Goal: Task Accomplishment & Management: Manage account settings

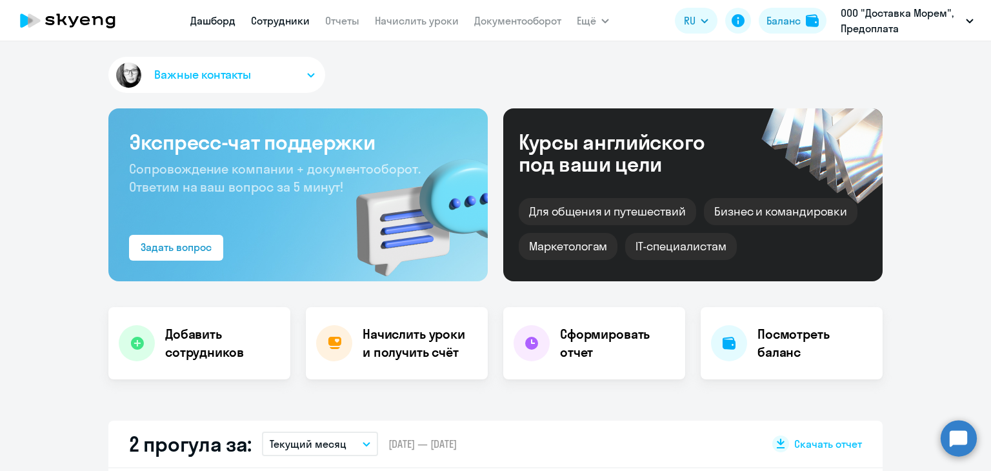
drag, startPoint x: 0, startPoint y: 0, endPoint x: 274, endPoint y: 26, distance: 275.5
click at [274, 26] on link "Сотрудники" at bounding box center [280, 20] width 59 height 13
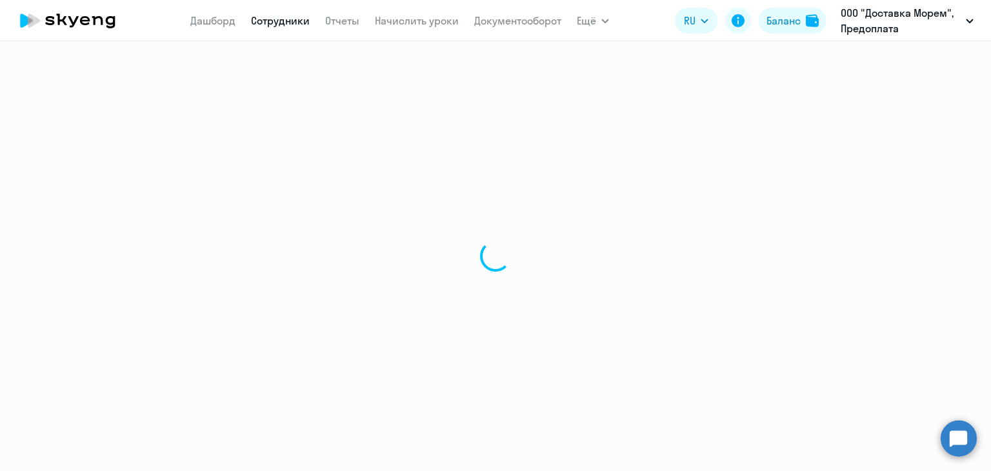
select select "30"
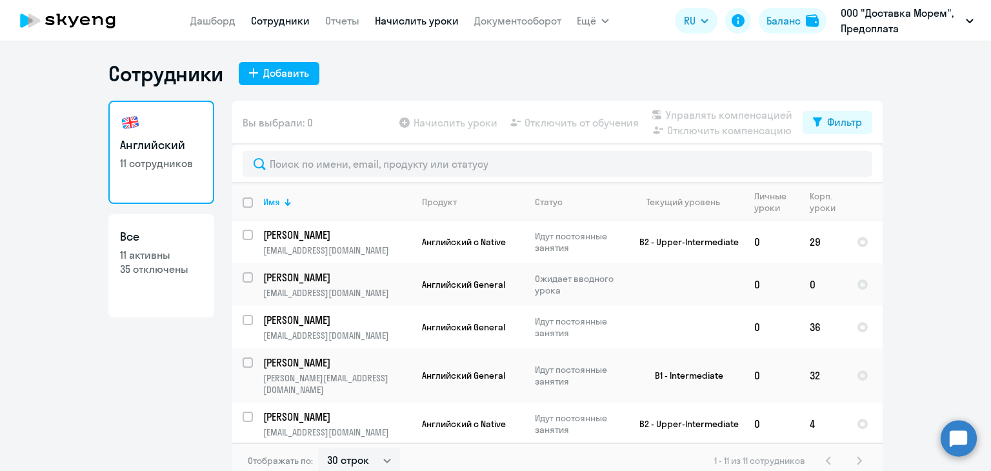
click at [423, 23] on link "Начислить уроки" at bounding box center [417, 20] width 84 height 13
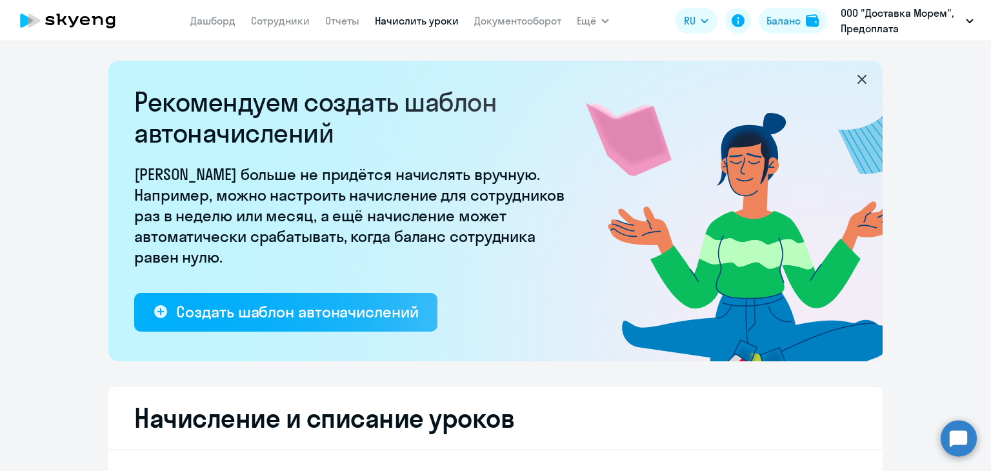
select select "10"
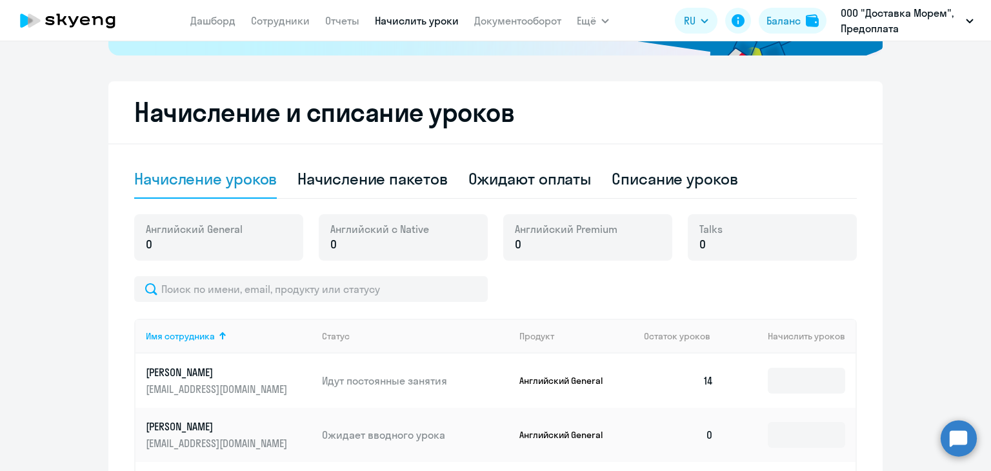
scroll to position [323, 0]
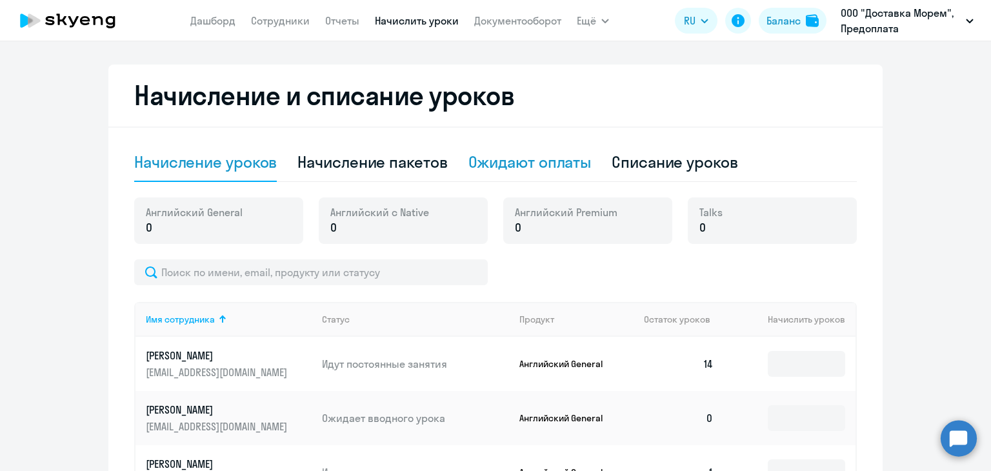
click at [565, 160] on div "Ожидают оплаты" at bounding box center [529, 162] width 123 height 21
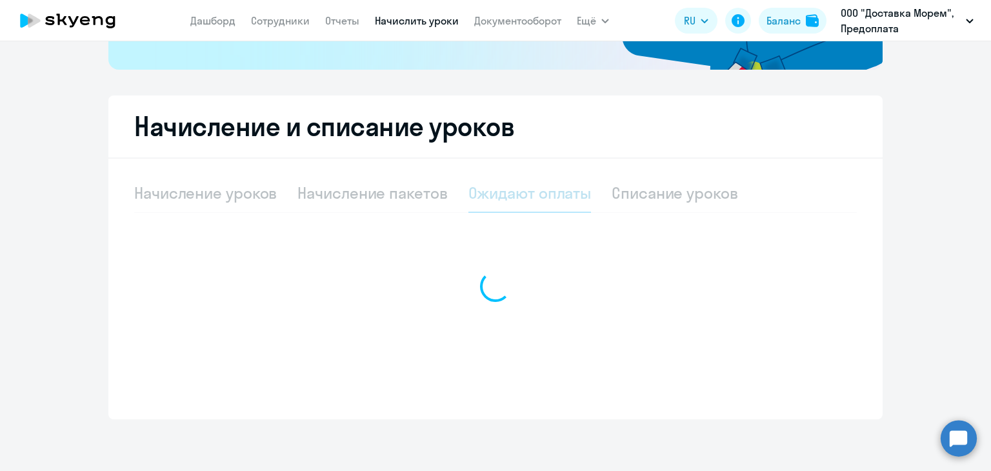
scroll to position [292, 0]
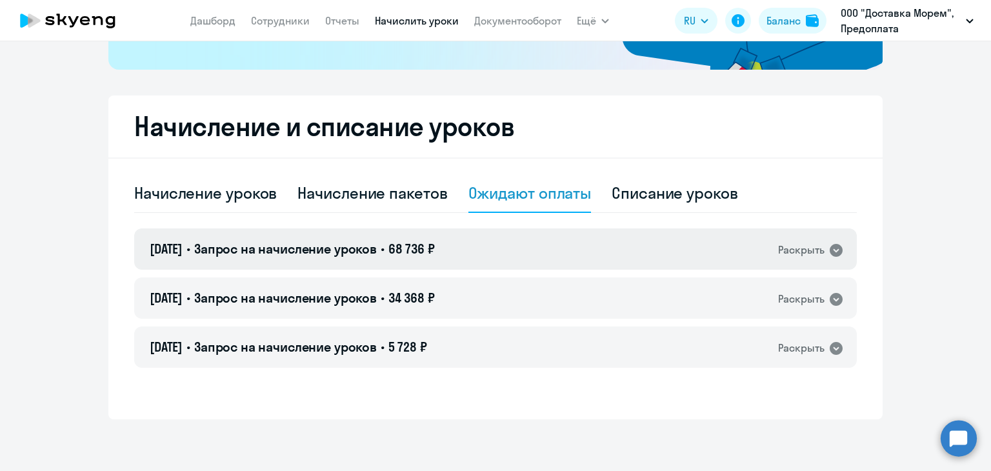
click at [435, 243] on span "68 736 ₽" at bounding box center [411, 249] width 46 height 16
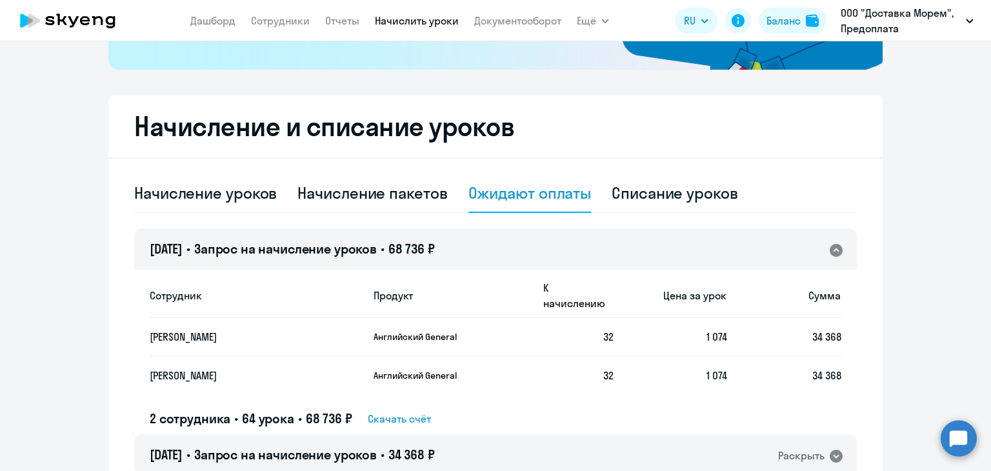
scroll to position [323, 0]
